Goal: Check status

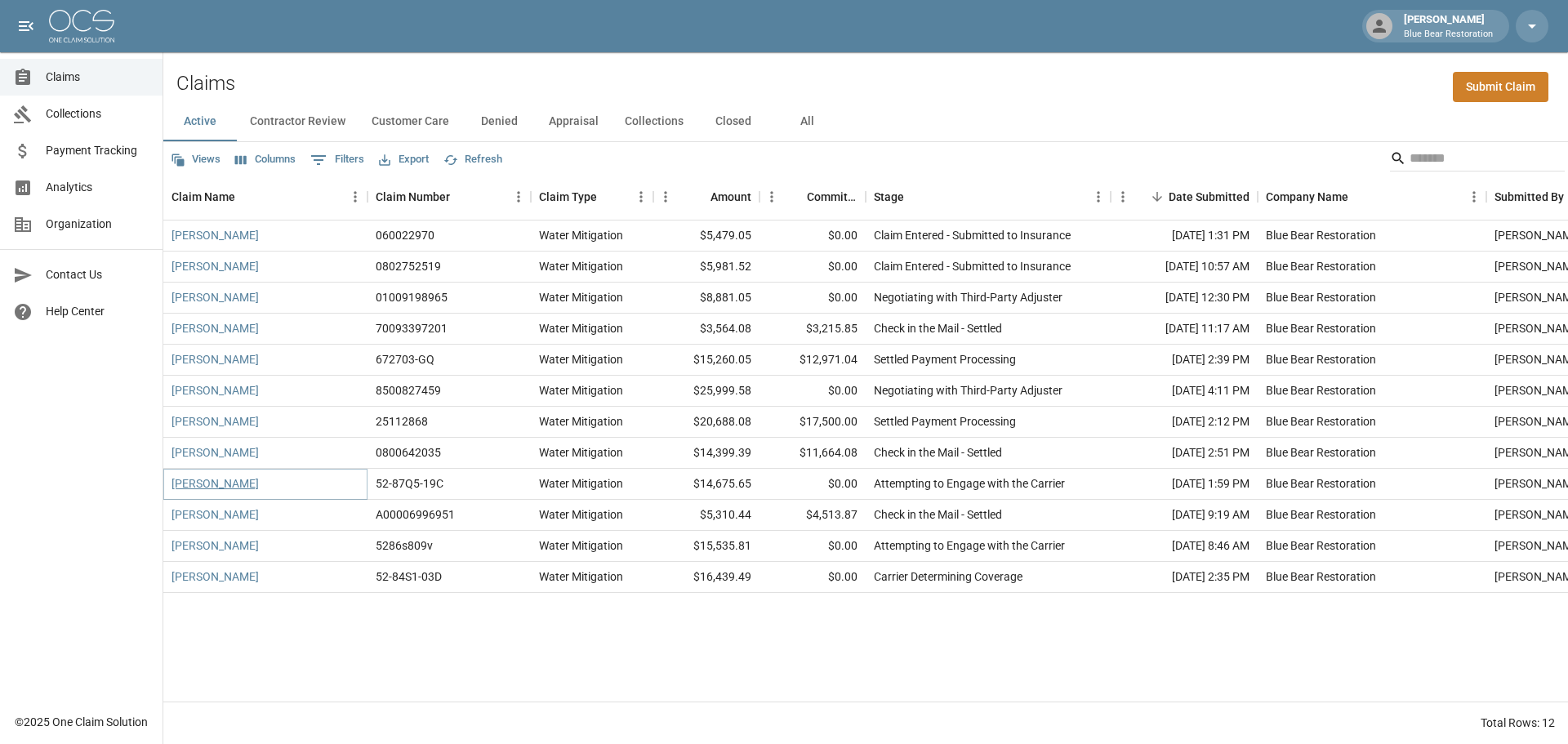
click at [200, 485] on link "[PERSON_NAME]" at bounding box center [215, 483] width 87 height 16
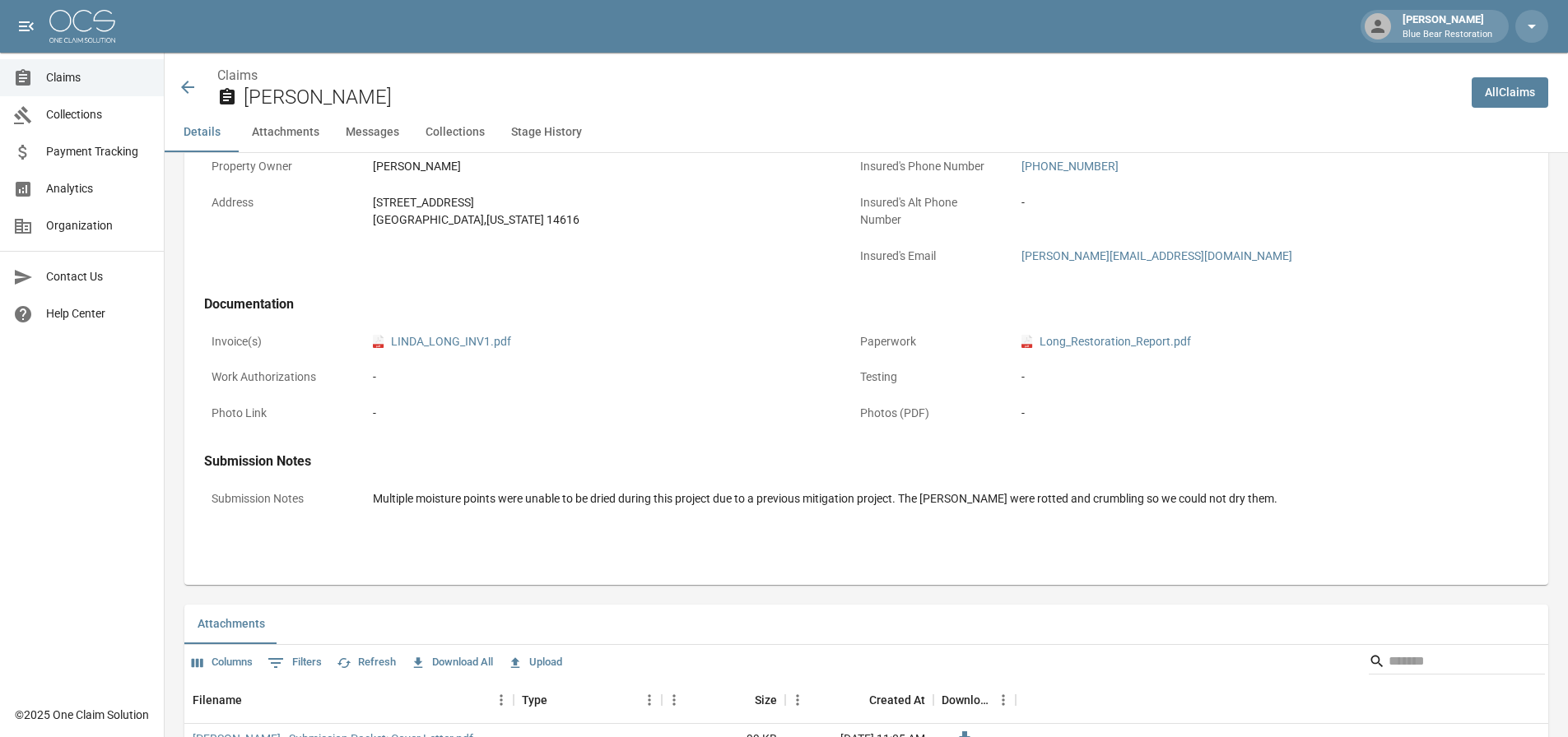
scroll to position [640, 0]
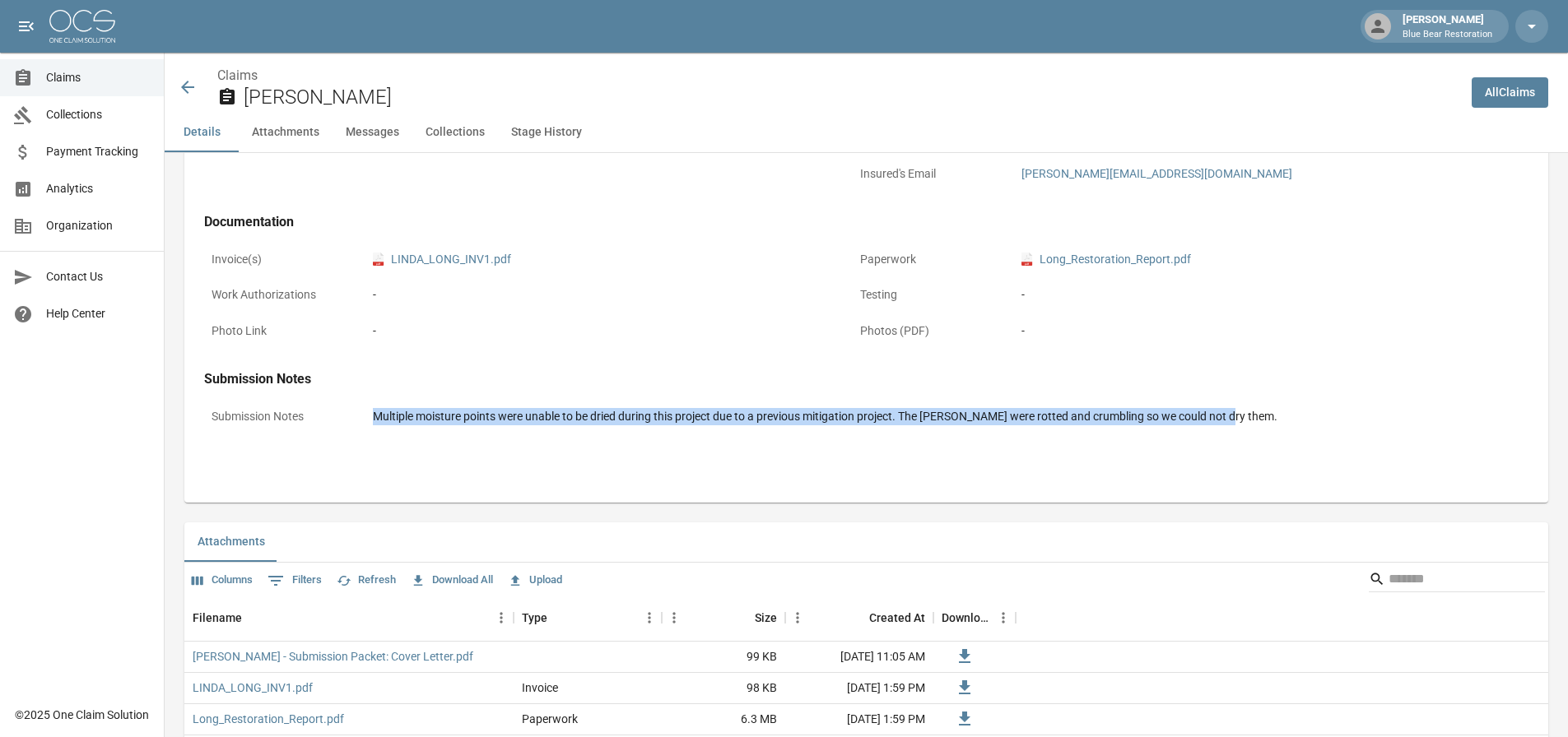
drag, startPoint x: 377, startPoint y: 418, endPoint x: 1257, endPoint y: 407, distance: 880.1
click at [1254, 401] on div "Multiple moisture points were unable to be dried during this project due to a p…" at bounding box center [924, 417] width 1116 height 32
click at [1258, 408] on div "Multiple moisture points were unable to be dried during this project due to a p…" at bounding box center [924, 417] width 1101 height 17
click at [1259, 421] on div "Multiple moisture points were unable to be dried during this project due to a p…" at bounding box center [924, 417] width 1101 height 17
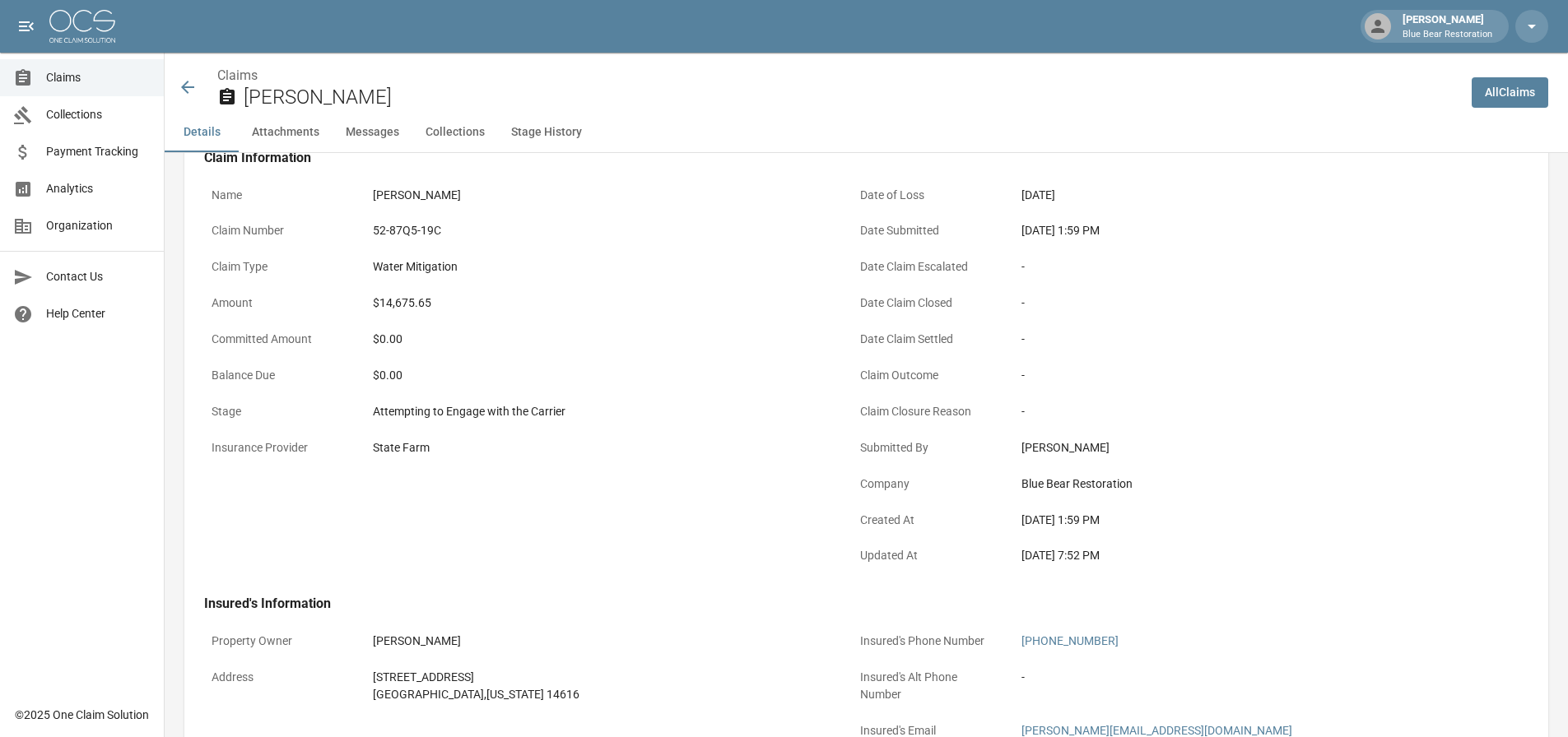
scroll to position [0, 0]
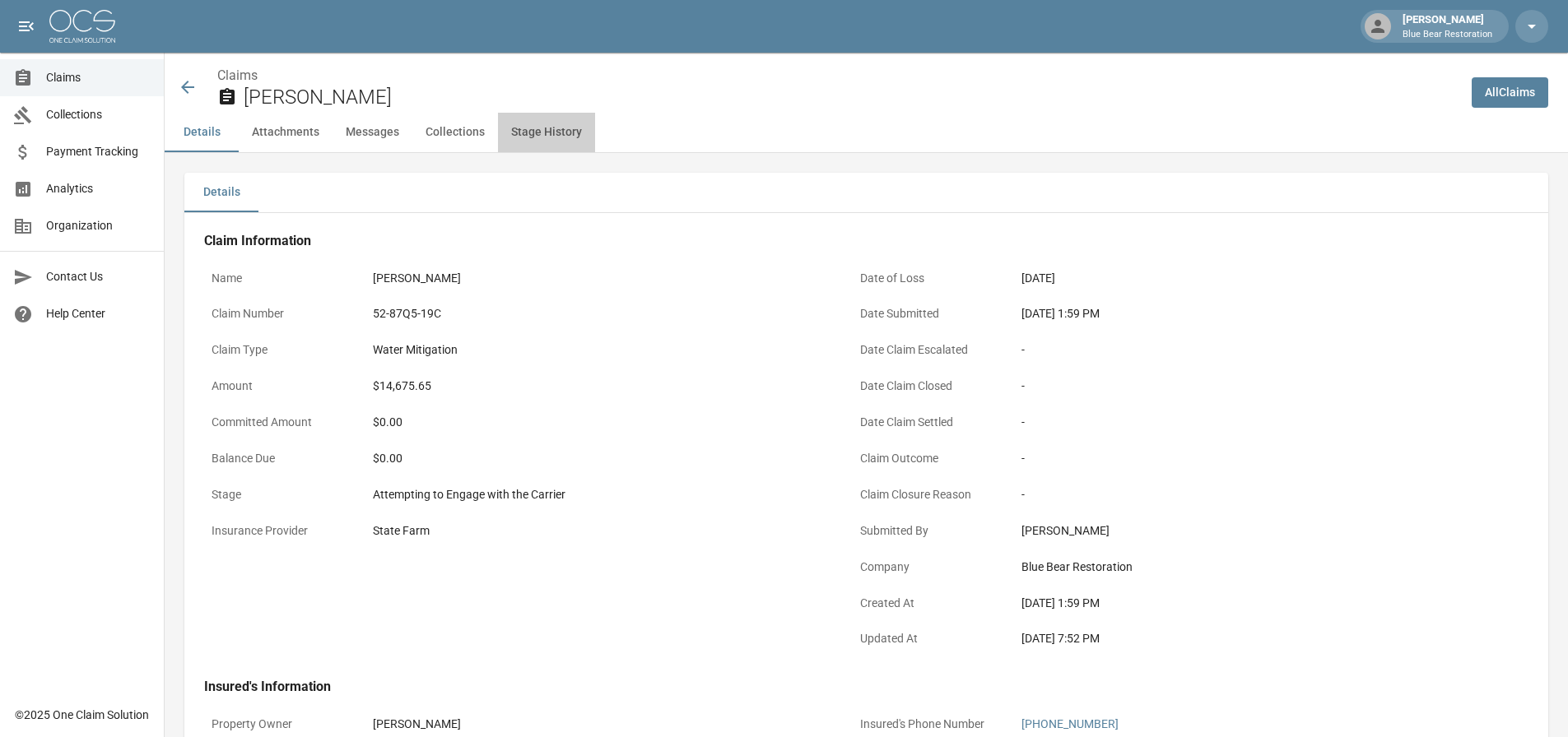
click at [535, 127] on button "Stage History" at bounding box center [546, 132] width 97 height 40
click at [1512, 90] on link "All Claims" at bounding box center [1510, 93] width 77 height 30
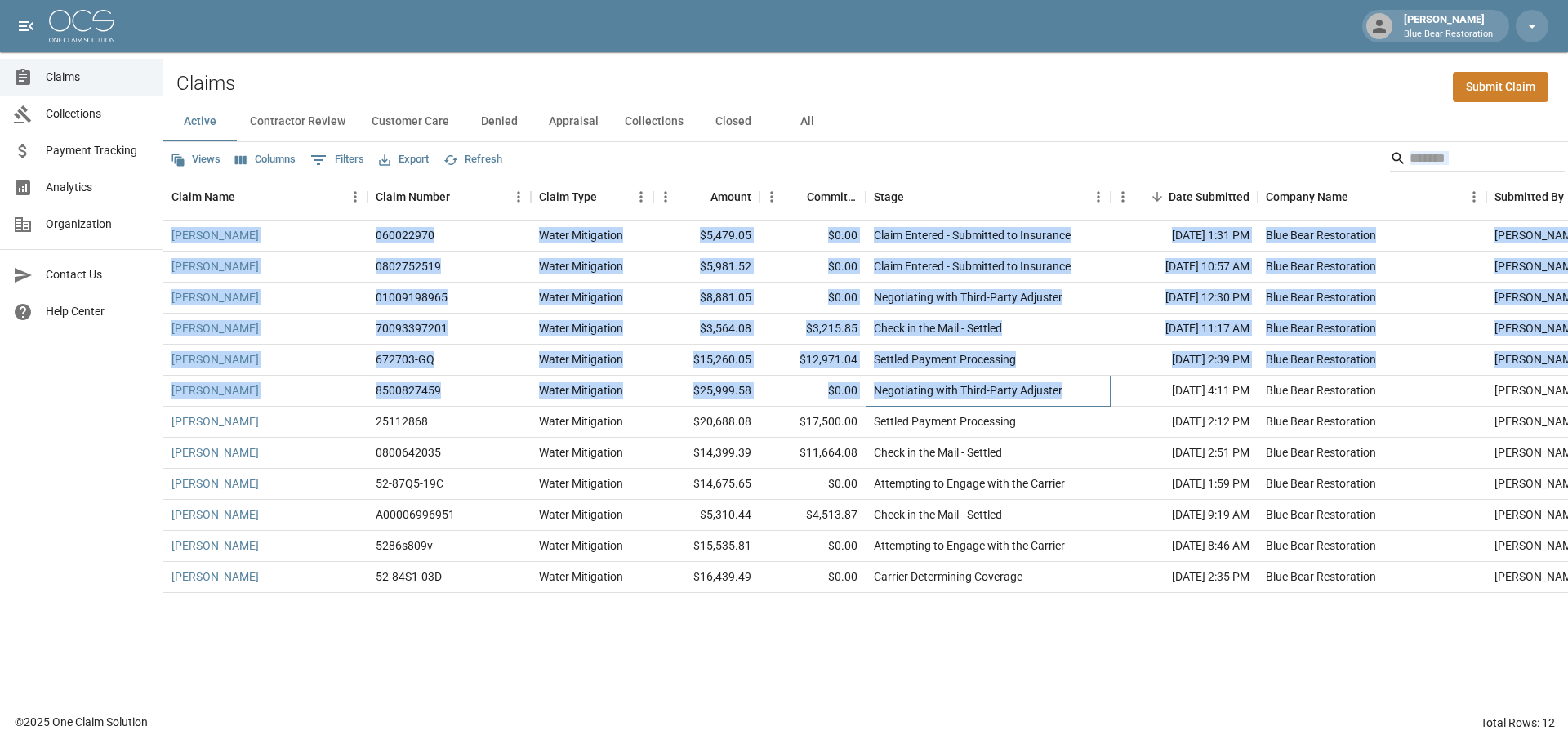
drag, startPoint x: 1079, startPoint y: 391, endPoint x: 167, endPoint y: 119, distance: 951.7
click at [167, 119] on div "Active Contractor Review Customer Care Denied Appraisal Collections Closed All …" at bounding box center [866, 423] width 1404 height 642
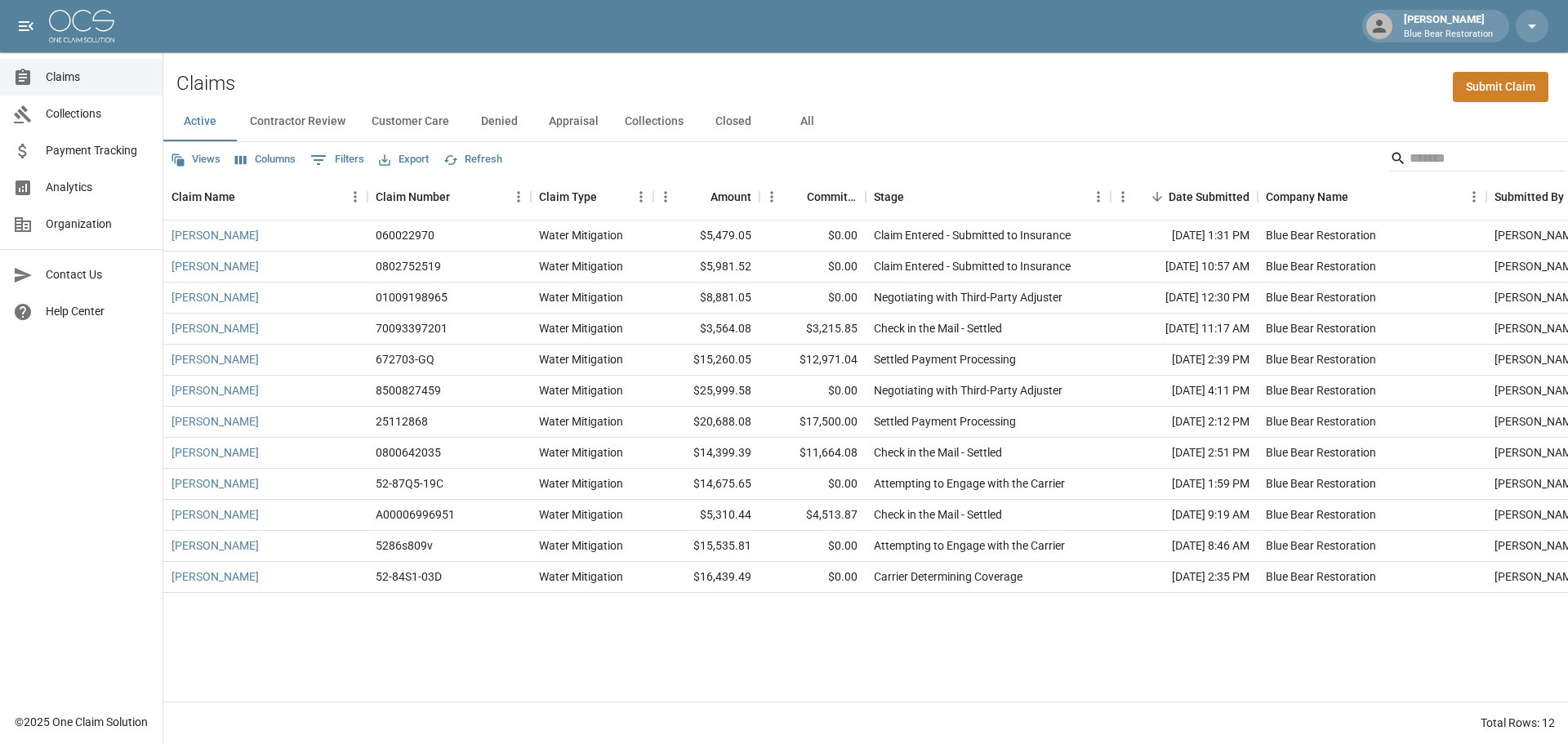
click at [289, 63] on div "Claims Submit Claim" at bounding box center [866, 76] width 1404 height 49
